Goal: Information Seeking & Learning: Find specific page/section

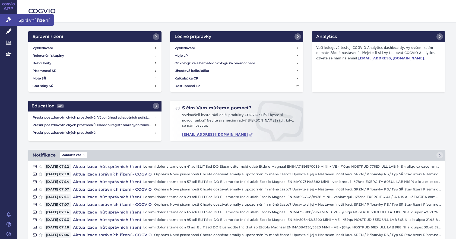
click at [5, 20] on link "Správní řízení" at bounding box center [8, 19] width 17 height 11
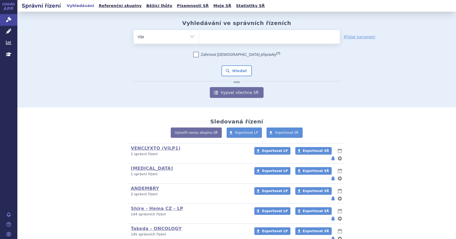
click at [193, 39] on select "Vše Spisová značka Typ SŘ Přípravek/SUKL kód Účastník/Držitel" at bounding box center [166, 36] width 65 height 12
select select "filter-applicant"
click at [134, 30] on select "Vše Spisová značka Typ SŘ Přípravek/SUKL kód Účastník/Držitel" at bounding box center [166, 36] width 65 height 12
click at [210, 40] on ul at bounding box center [269, 35] width 141 height 11
click at [199, 40] on select at bounding box center [199, 37] width 0 height 14
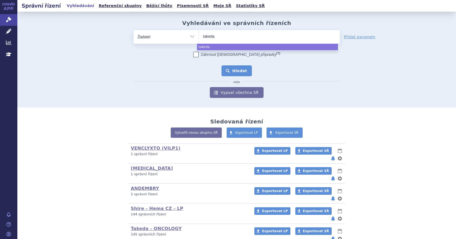
type input "takeda"
select select "takeda"
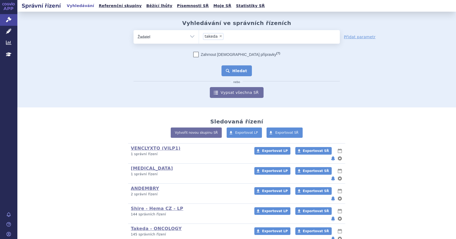
click at [236, 73] on button "Hledat" at bounding box center [237, 70] width 31 height 11
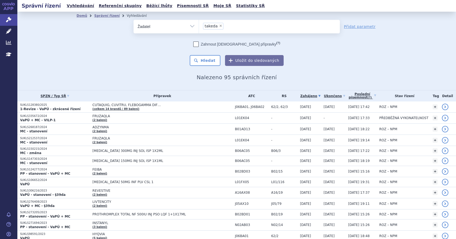
click at [219, 26] on span "×" at bounding box center [220, 25] width 3 height 3
click at [199, 26] on select "takeda" at bounding box center [199, 27] width 0 height 14
select select
click at [210, 26] on ul at bounding box center [269, 25] width 141 height 11
click at [199, 26] on select at bounding box center [199, 27] width 0 height 14
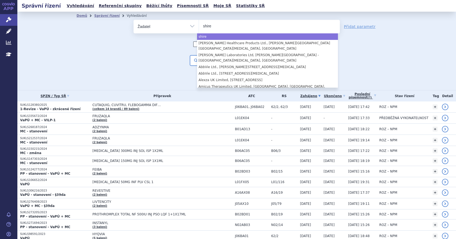
type input "shire"
select select "shire"
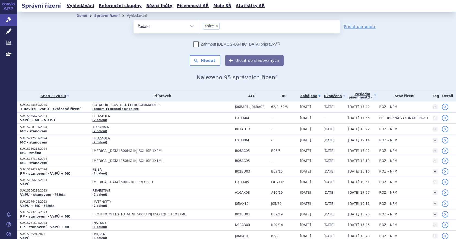
click at [173, 45] on div "Zahrnout bratrské přípravky (?)" at bounding box center [237, 44] width 206 height 5
click at [204, 59] on button "Hledat" at bounding box center [205, 60] width 31 height 11
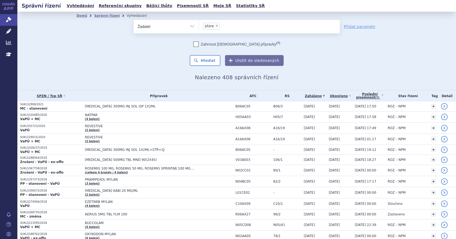
click at [215, 27] on span "×" at bounding box center [216, 25] width 3 height 3
click at [199, 27] on select "shire" at bounding box center [199, 27] width 0 height 14
select select
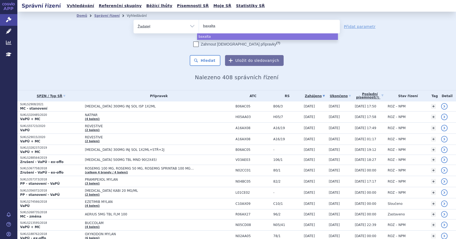
type input "baxalta"
select select "baxalta"
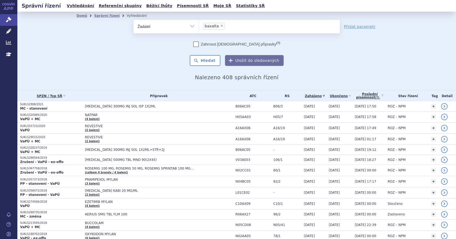
click at [158, 51] on div "Zahrnout bratrské přípravky (?) * Pozor, hledání dle vyhledávacího parametru In…" at bounding box center [237, 54] width 206 height 24
click at [202, 60] on button "Hledat" at bounding box center [205, 60] width 31 height 11
